Goal: Use online tool/utility: Utilize a website feature to perform a specific function

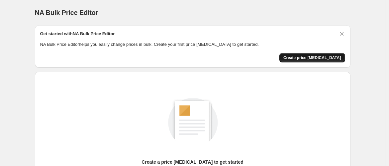
click at [300, 53] on button "Create price [MEDICAL_DATA]" at bounding box center [312, 57] width 66 height 9
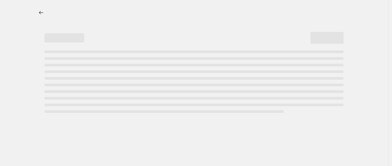
select select "percentage"
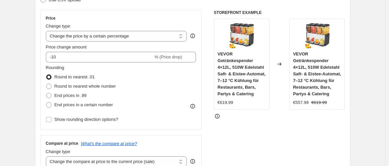
scroll to position [123, 0]
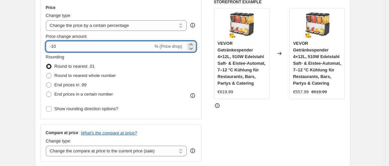
click at [65, 46] on input "-10" at bounding box center [99, 46] width 107 height 11
type input "-1"
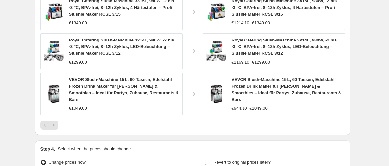
scroll to position [540, 0]
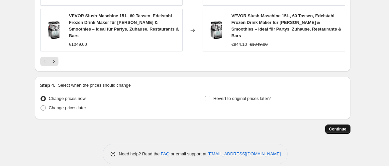
type input "-35"
click at [340, 124] on button "Continue" at bounding box center [337, 128] width 25 height 9
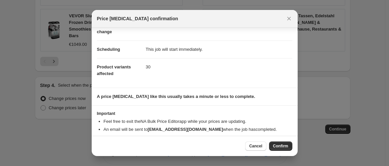
scroll to position [51, 0]
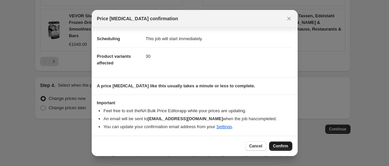
click at [275, 146] on span "Confirm" at bounding box center [280, 145] width 15 height 5
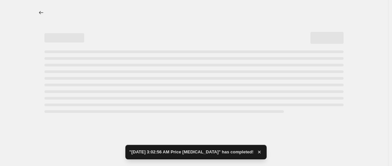
select select "percentage"
